Goal: Navigation & Orientation: Find specific page/section

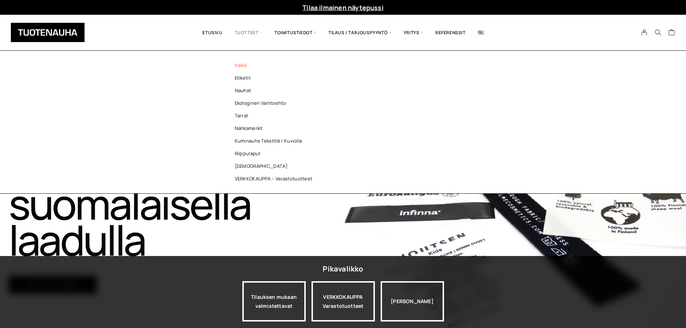
click at [242, 66] on link "Kaikki" at bounding box center [275, 65] width 104 height 13
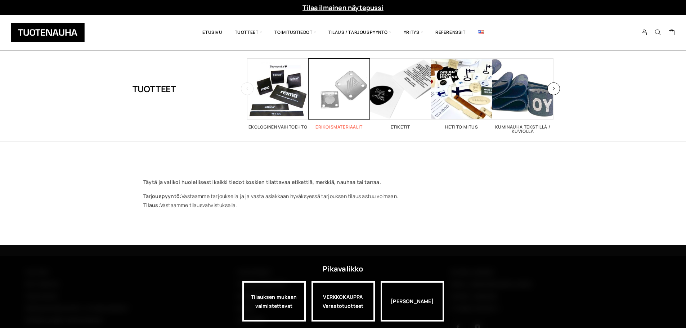
click at [352, 107] on span "Visit product category Erikoismateriaalit" at bounding box center [339, 88] width 61 height 61
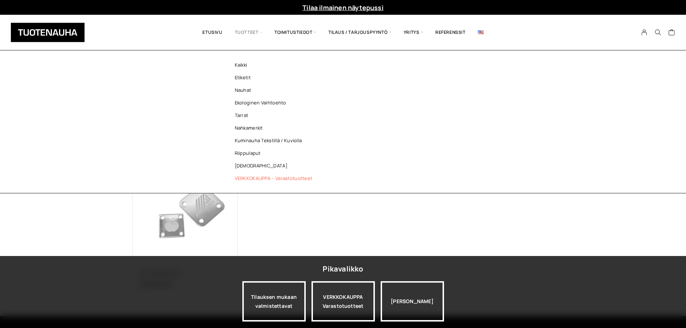
click at [264, 178] on link "VERKKOKAUPPA – Varastotuotteet" at bounding box center [275, 178] width 104 height 13
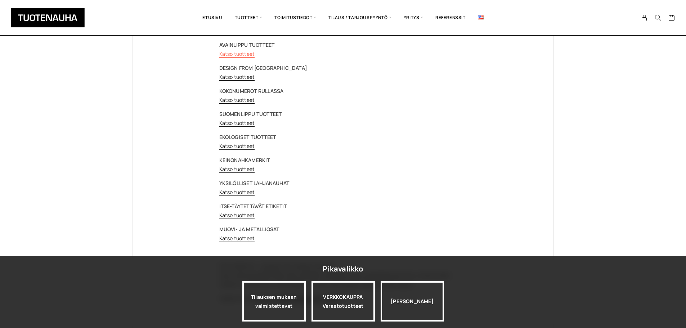
scroll to position [72, 0]
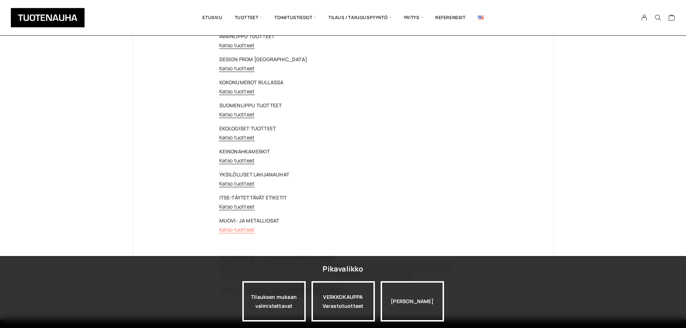
click at [240, 229] on link "Katso tuotteet" at bounding box center [237, 229] width 36 height 7
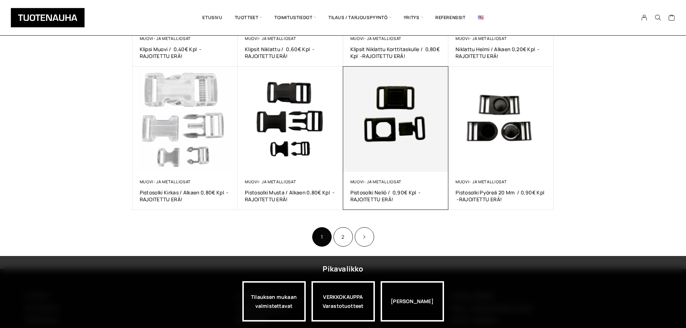
scroll to position [396, 0]
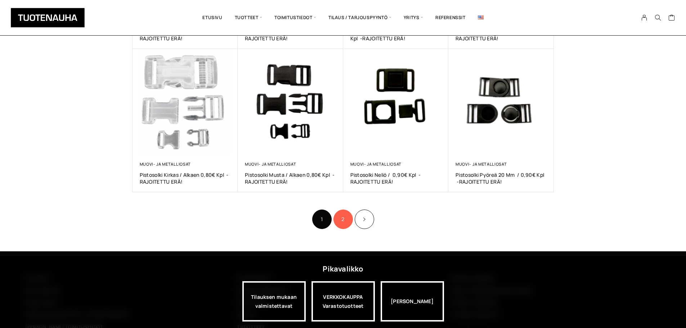
click at [347, 218] on link "2" at bounding box center [342, 219] width 19 height 19
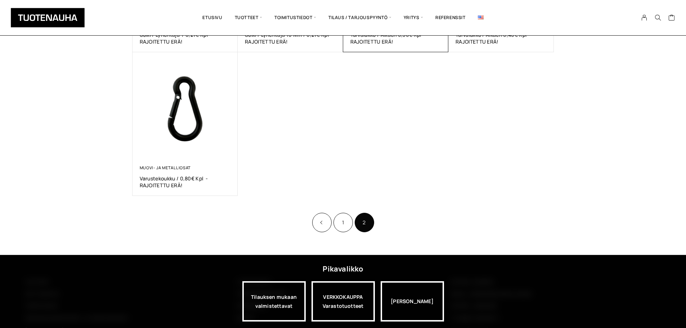
scroll to position [252, 0]
